Goal: Task Accomplishment & Management: Use online tool/utility

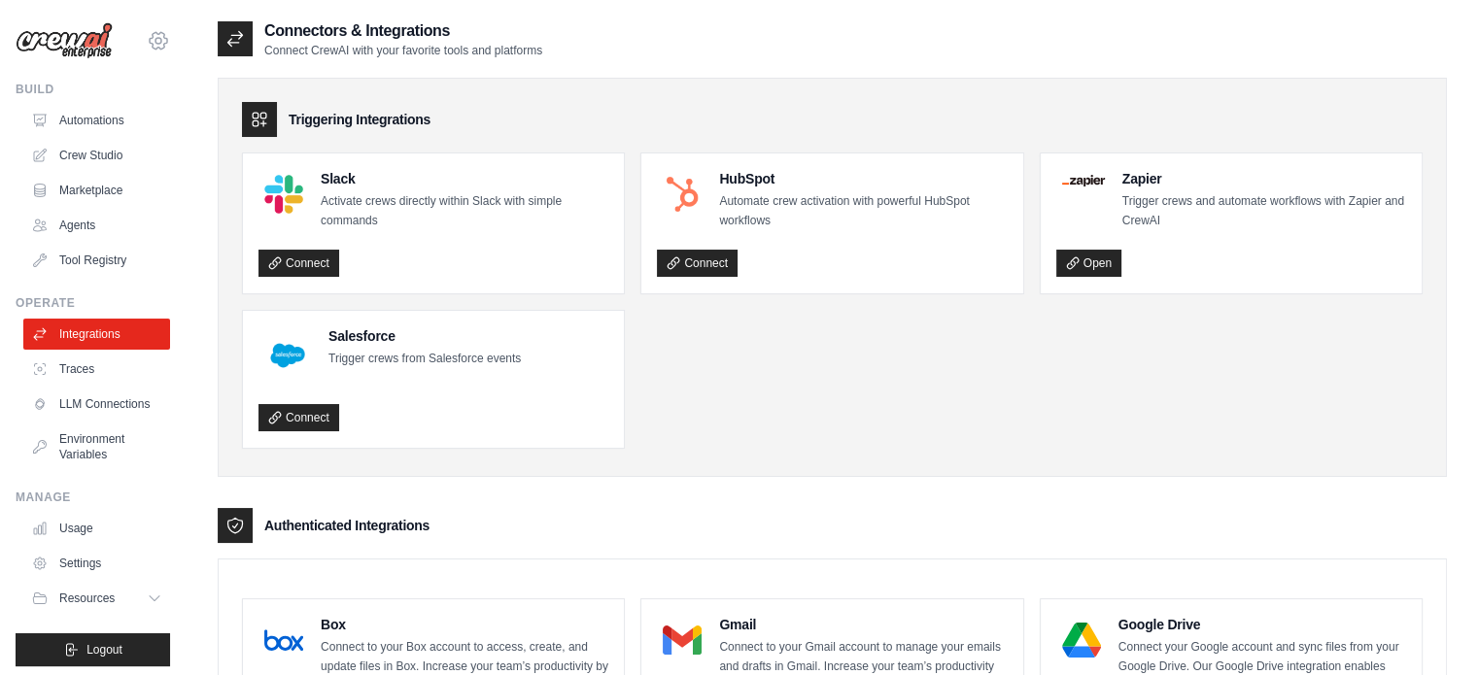
click at [147, 37] on icon at bounding box center [158, 40] width 23 height 23
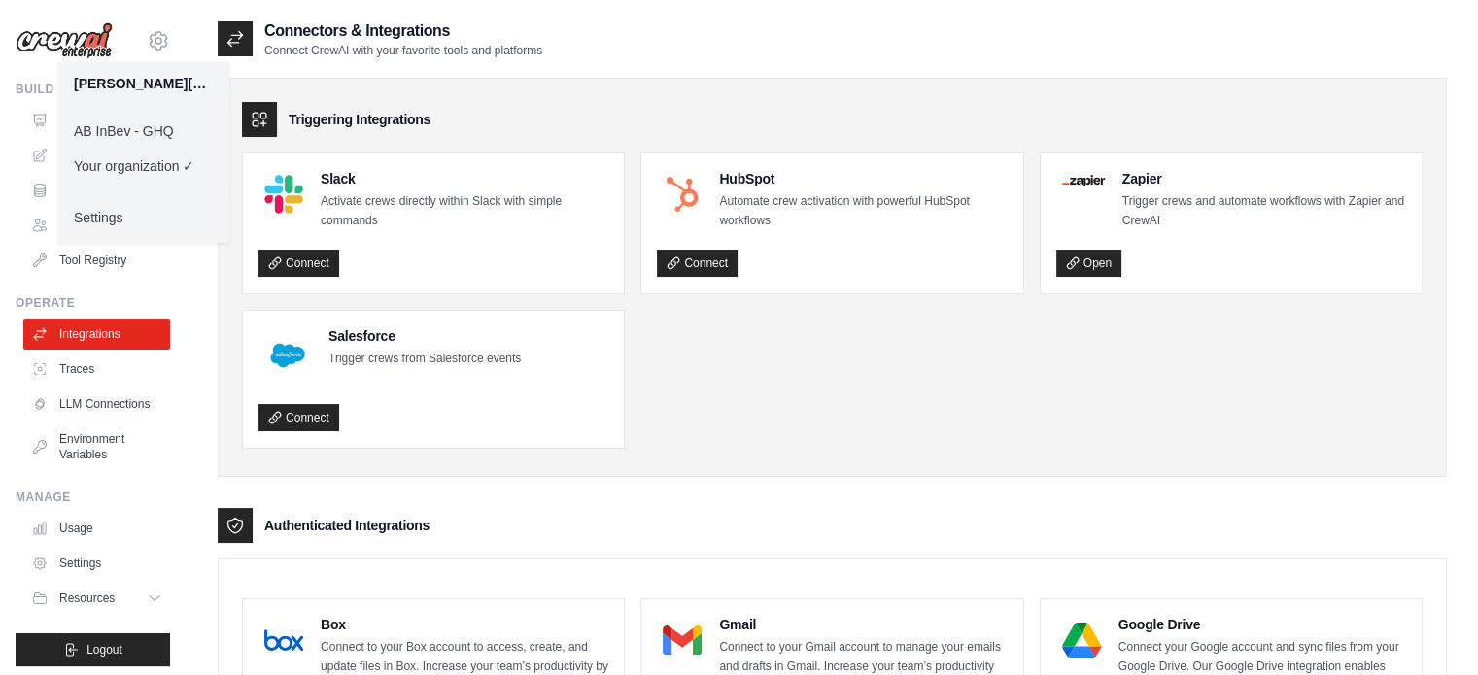
click at [141, 125] on link "AB InBev - GHQ" at bounding box center [143, 131] width 171 height 35
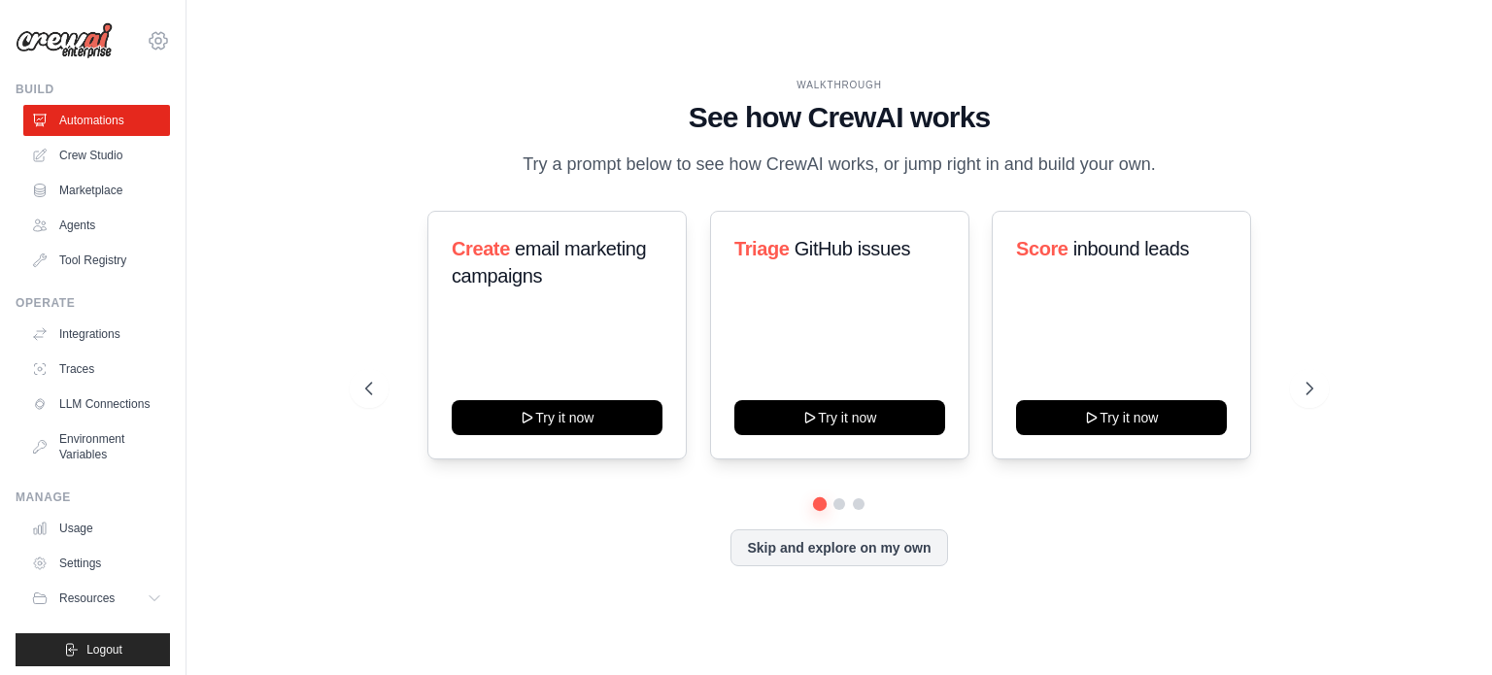
click at [148, 30] on icon at bounding box center [158, 40] width 23 height 23
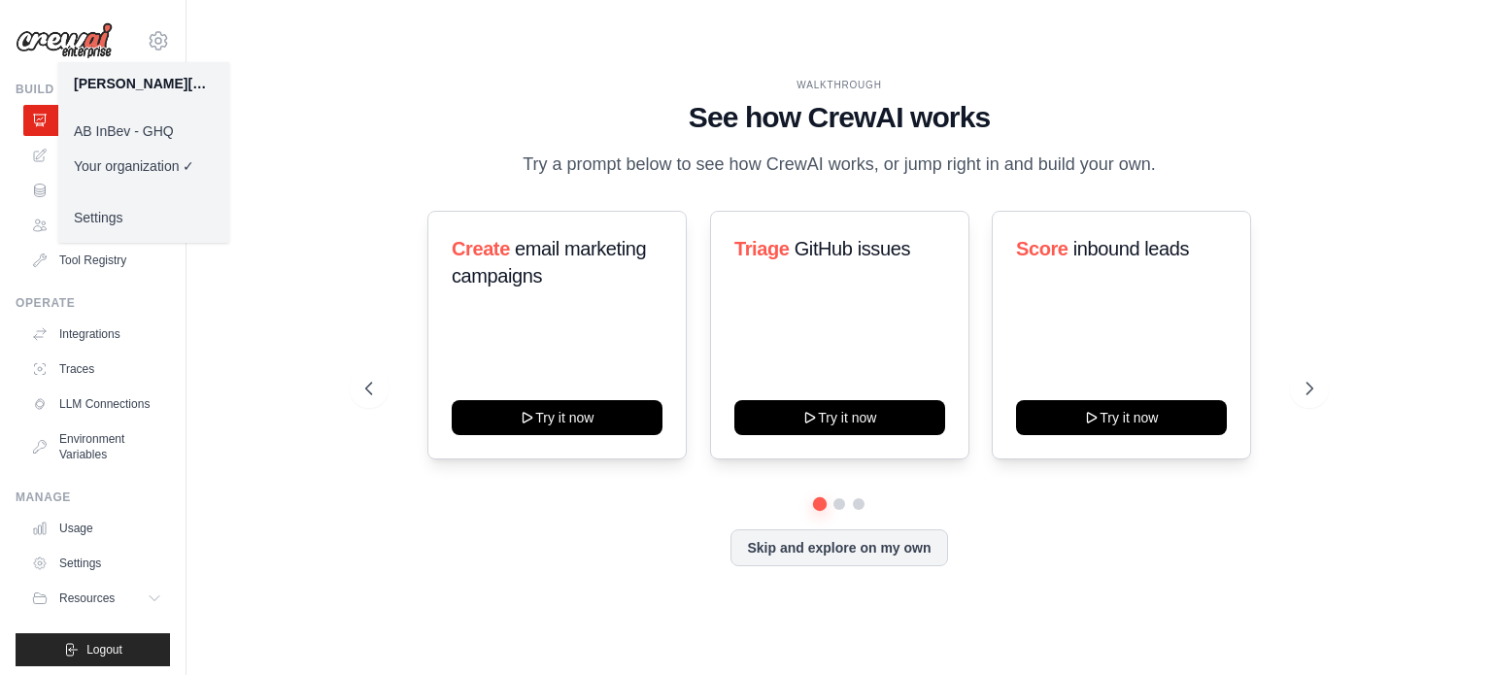
click at [120, 129] on link "AB InBev - GHQ" at bounding box center [143, 131] width 171 height 35
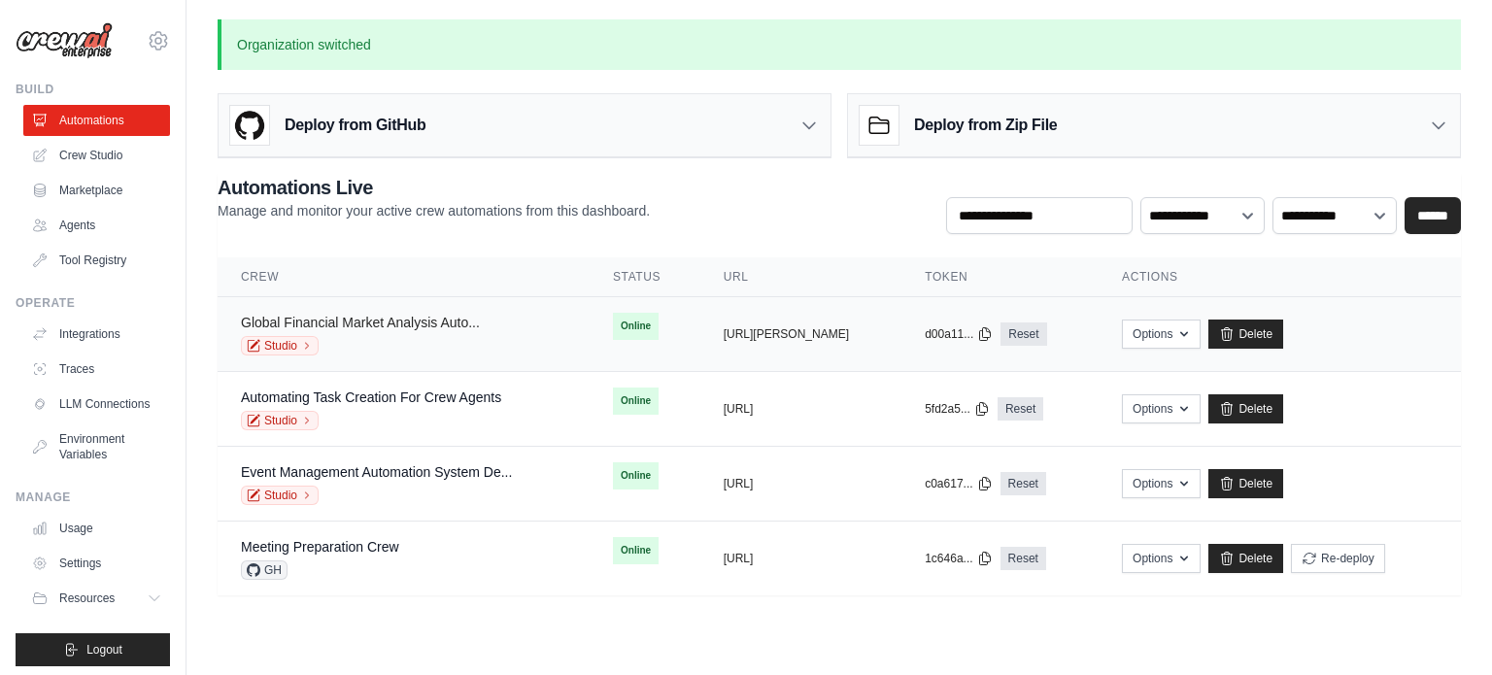
click at [380, 323] on link "Global Financial Market Analysis Auto..." at bounding box center [360, 323] width 239 height 16
click at [358, 391] on link "Automating Task Creation For Crew Agents" at bounding box center [371, 398] width 260 height 16
click at [427, 471] on link "Event Management Automation System De..." at bounding box center [376, 472] width 271 height 16
click at [754, 552] on button "[URL]" at bounding box center [739, 558] width 30 height 16
click at [431, 537] on div "Meeting Preparation Crew GH" at bounding box center [403, 558] width 325 height 43
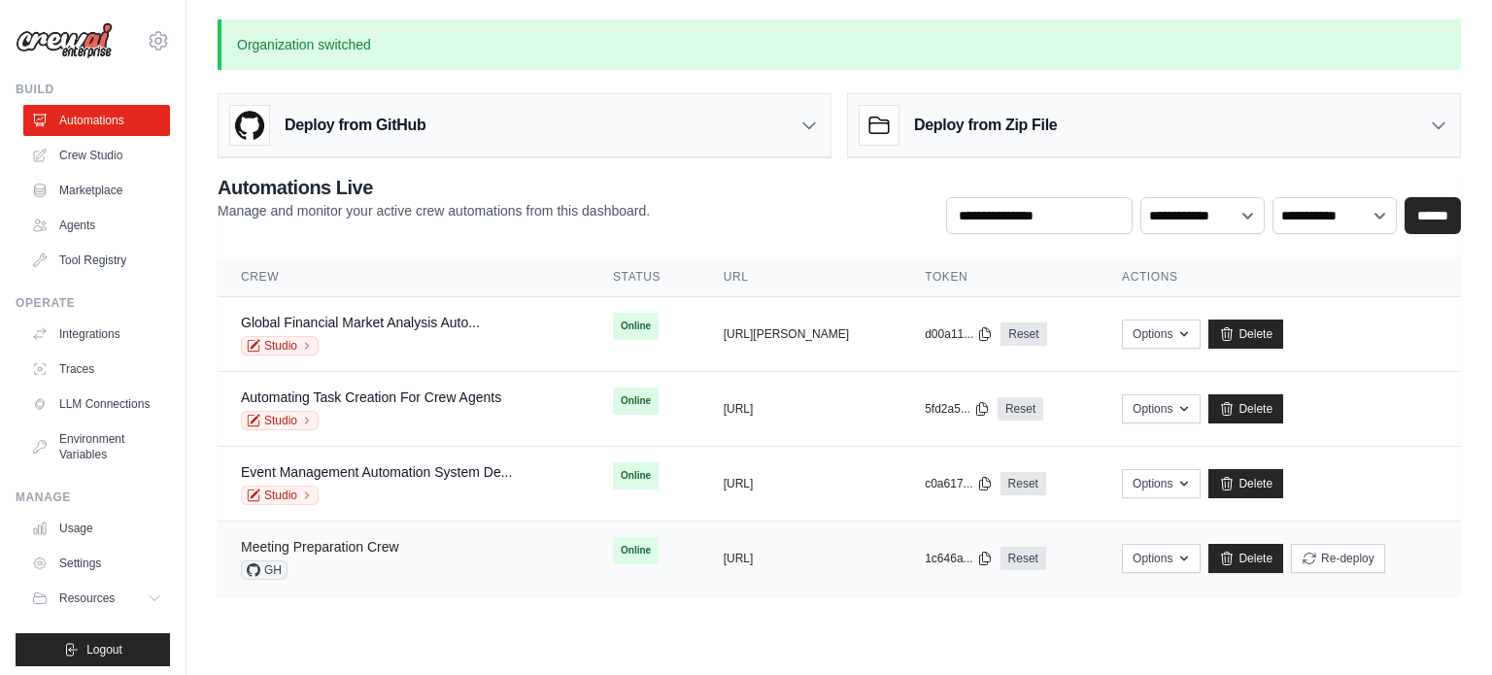
click at [369, 543] on link "Meeting Preparation Crew" at bounding box center [320, 547] width 158 height 16
